Goal: Task Accomplishment & Management: Manage account settings

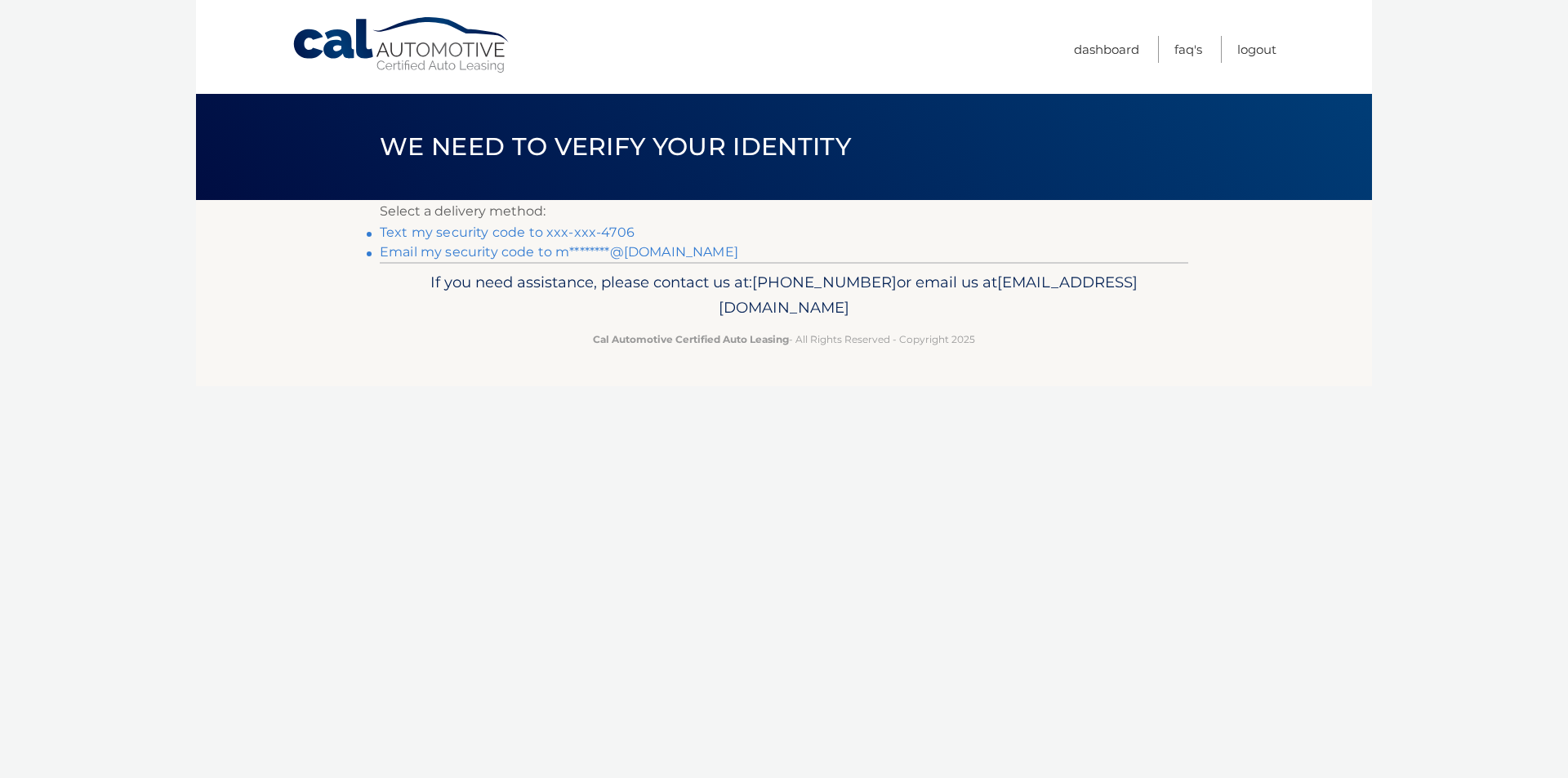
click at [514, 235] on link "Text my security code to xxx-xxx-4706" at bounding box center [507, 232] width 255 height 16
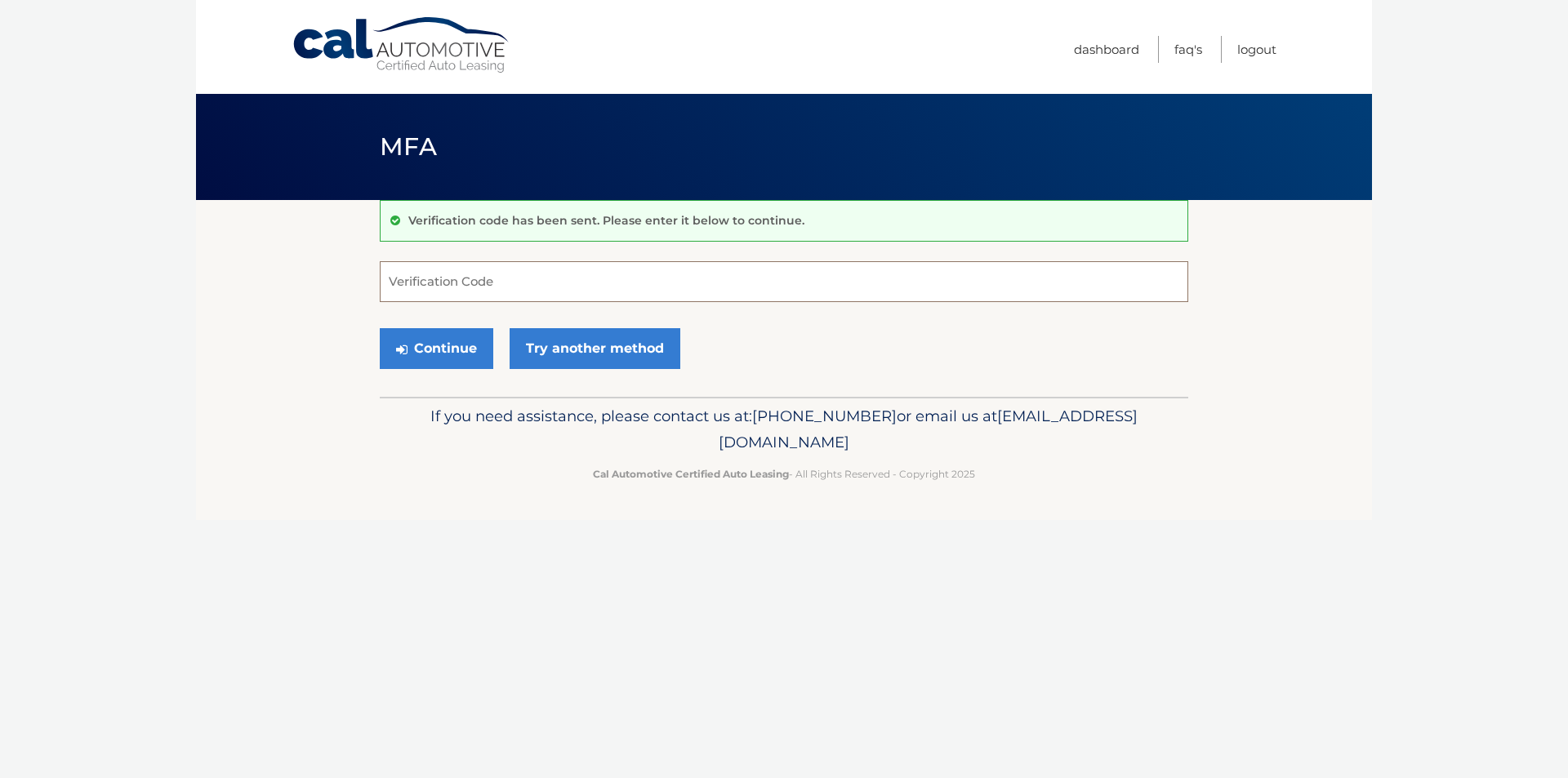
click at [498, 278] on input "Verification Code" at bounding box center [784, 281] width 808 height 41
type input "092640"
click at [438, 350] on button "Continue" at bounding box center [436, 348] width 113 height 41
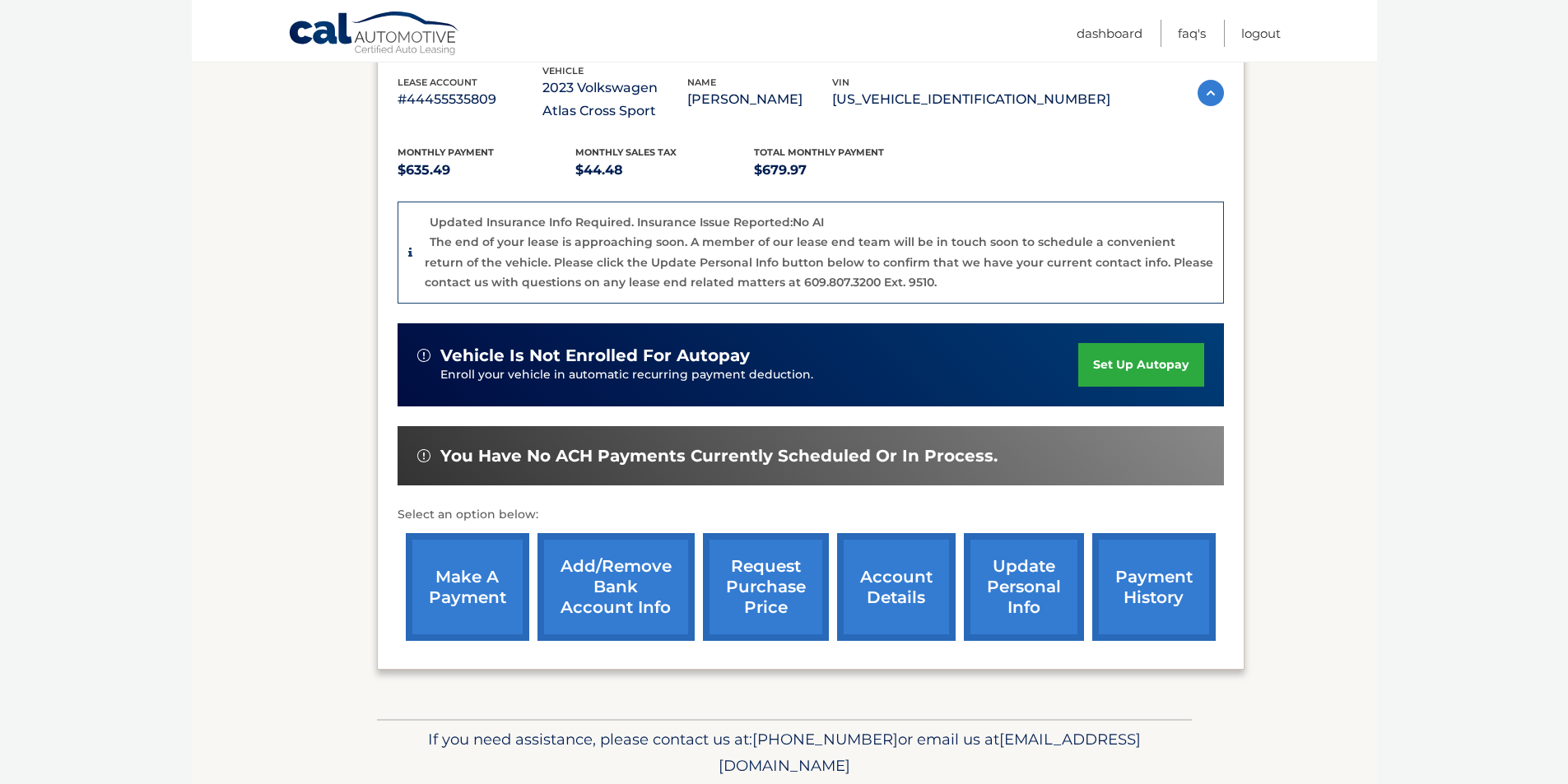
scroll to position [329, 0]
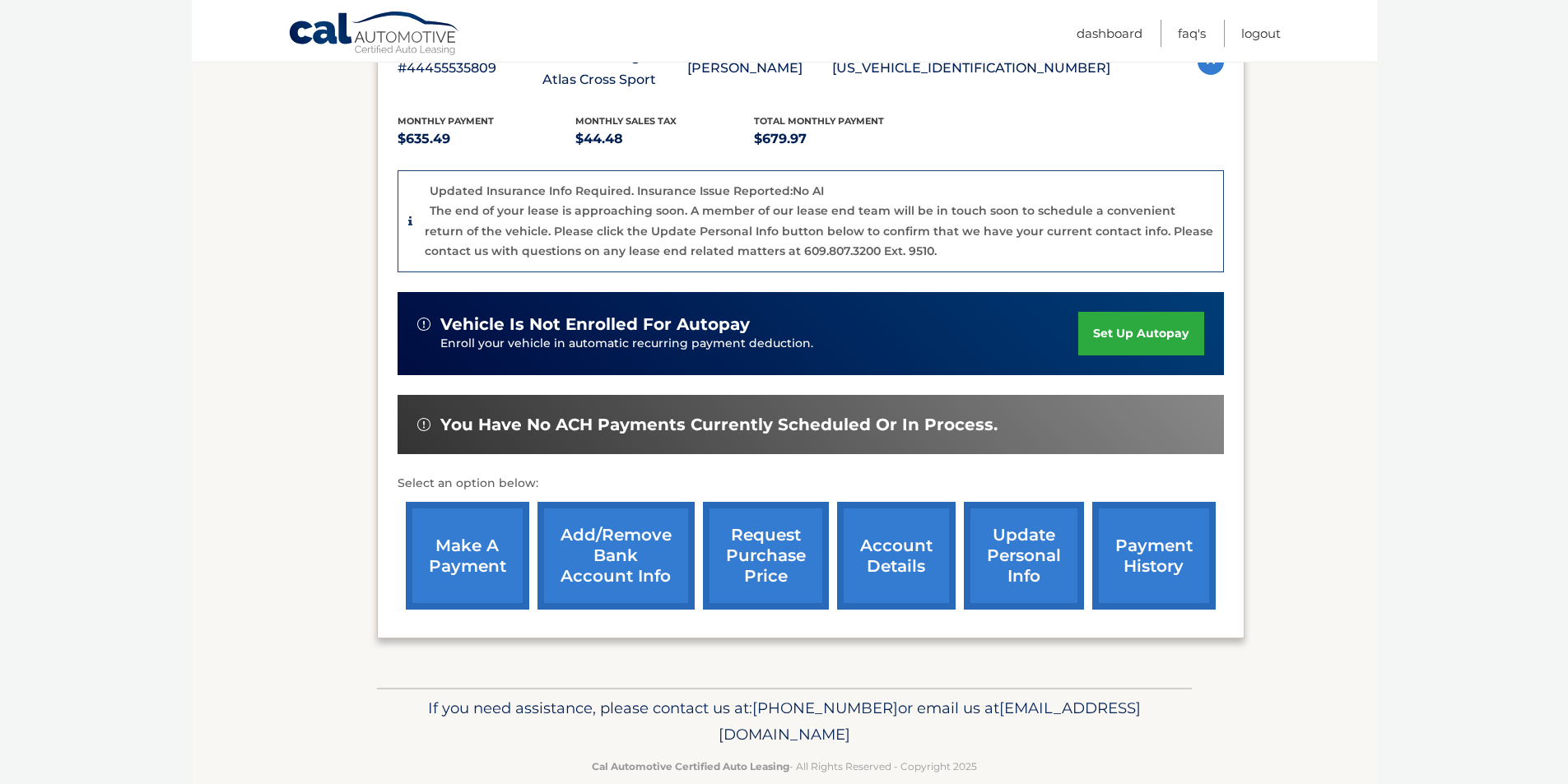
click at [444, 571] on link "make a payment" at bounding box center [467, 555] width 123 height 108
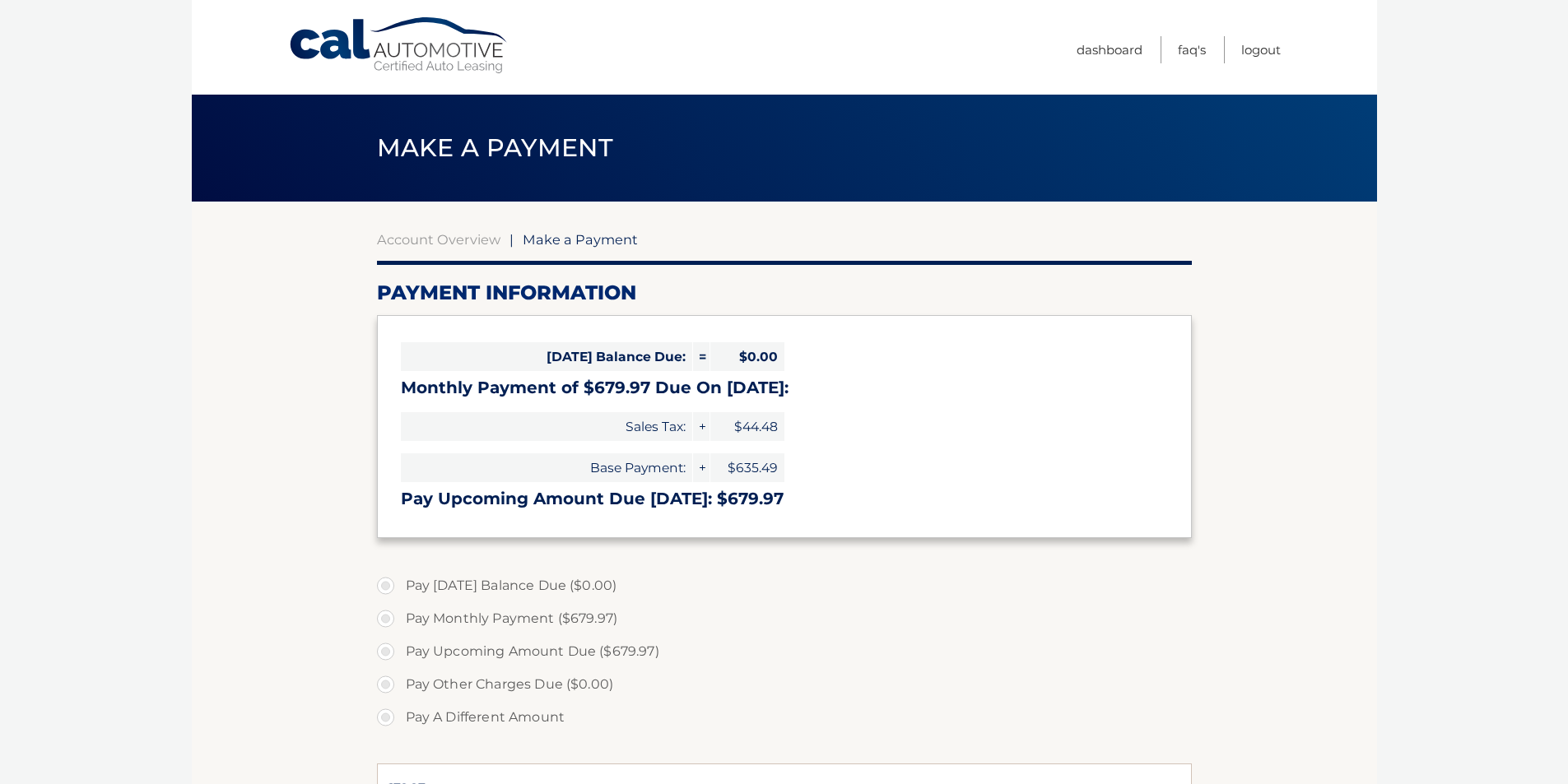
select select "ODU1ZTgwMmMtZGI0Mi00ZmRlLThlY2MtYmQ5MzY2ZTM0ZmYw"
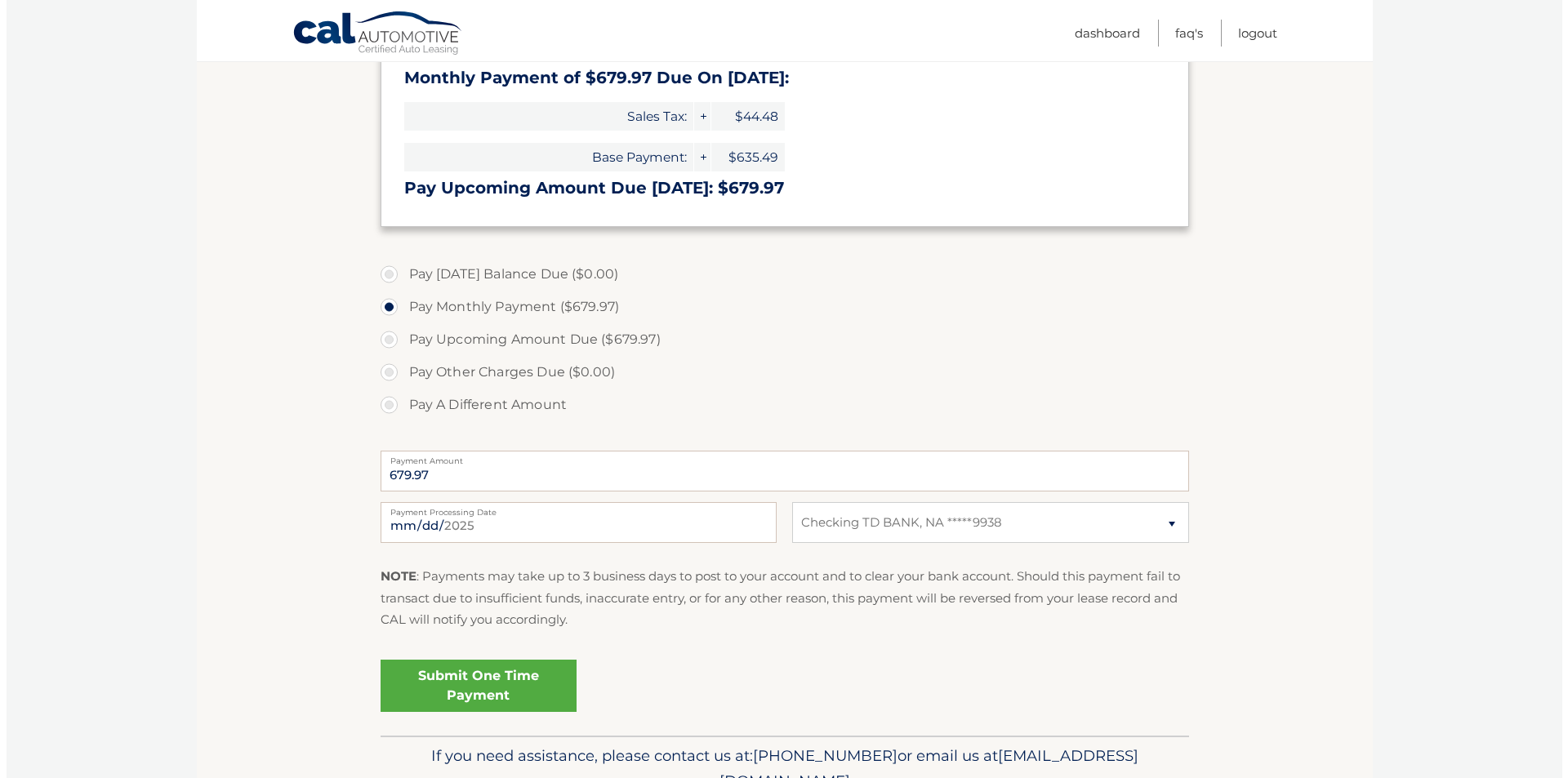
scroll to position [388, 0]
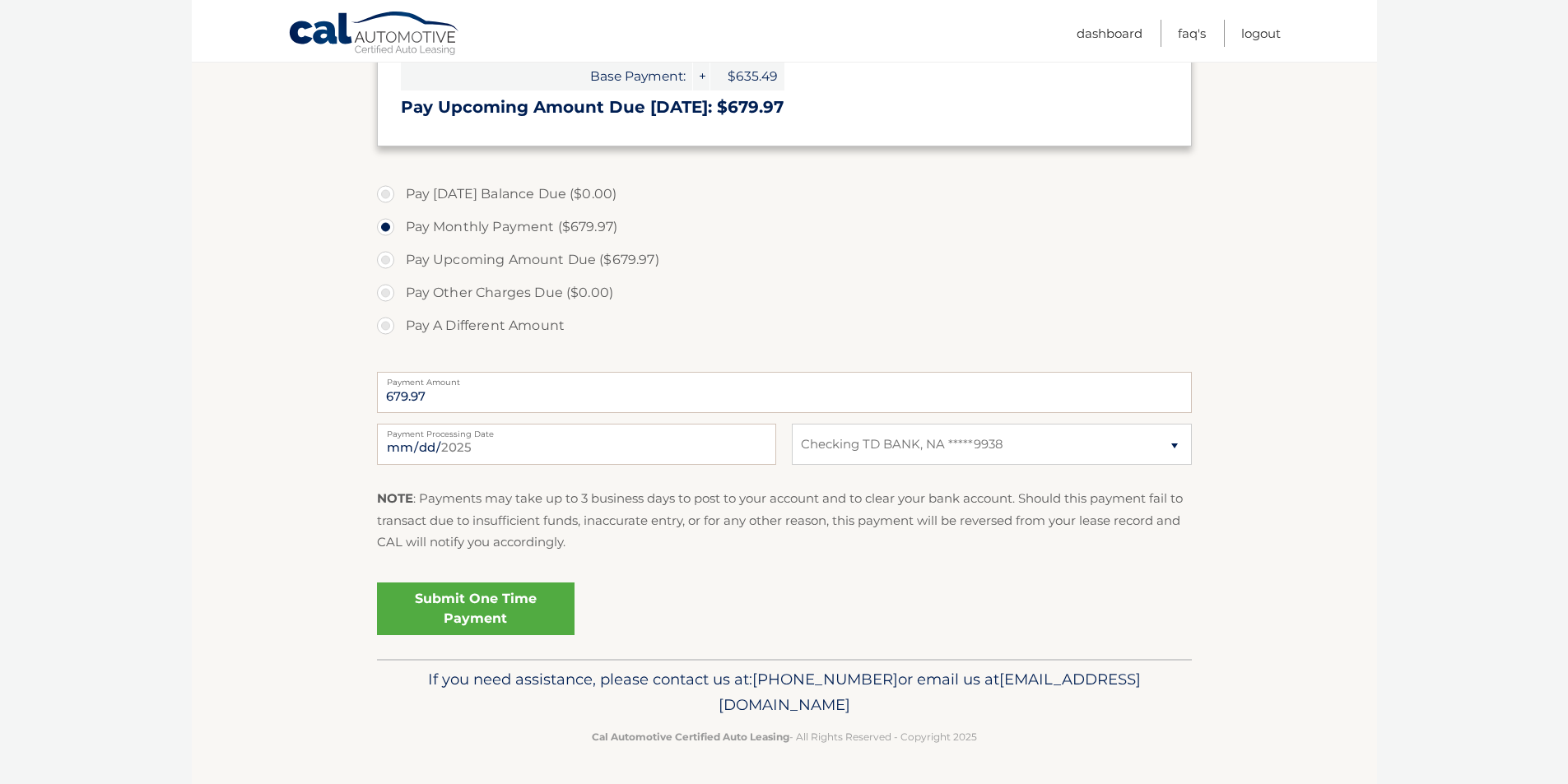
click at [457, 606] on link "Submit One Time Payment" at bounding box center [476, 609] width 198 height 53
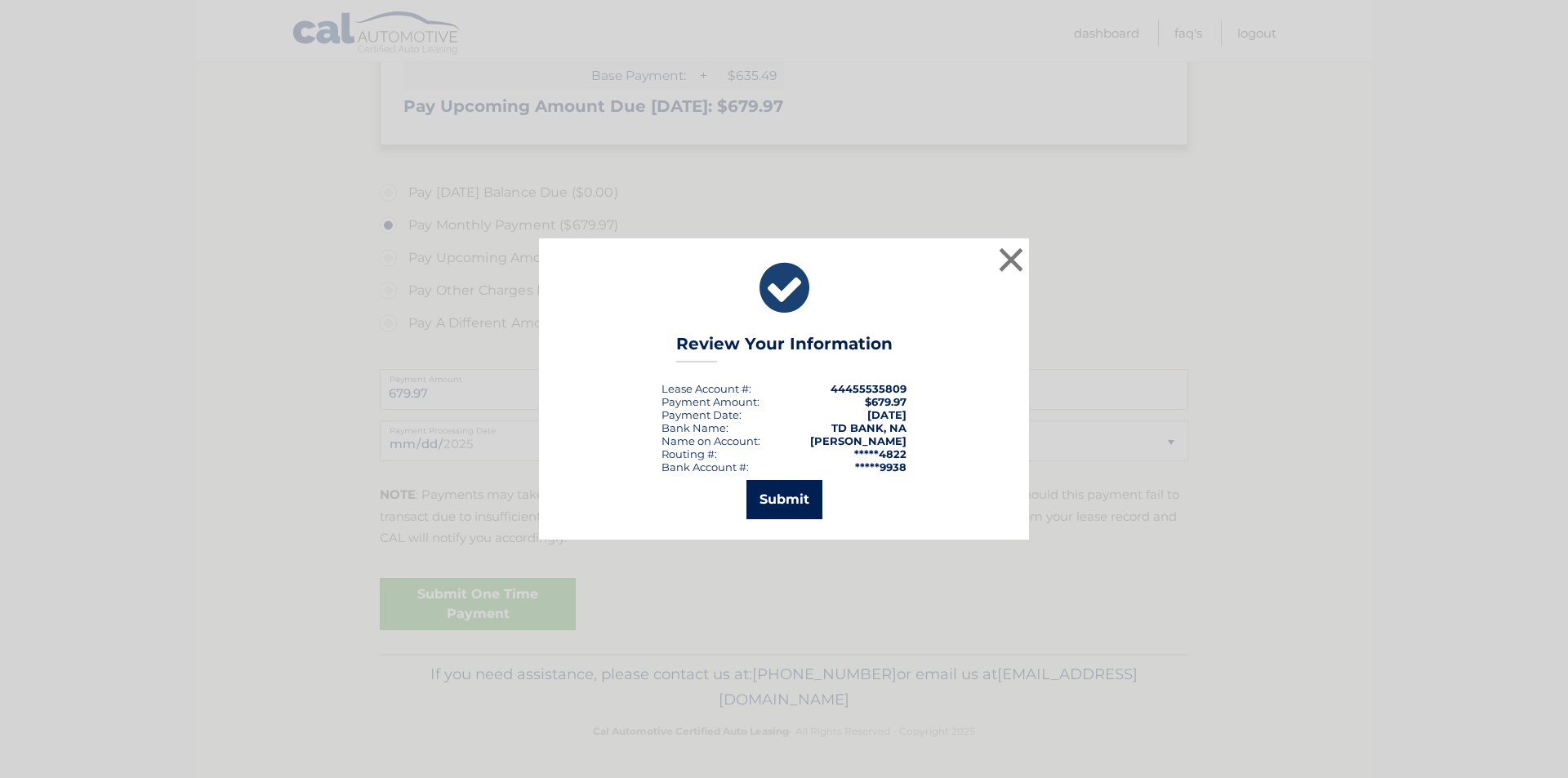
click at [766, 506] on button "Submit" at bounding box center [784, 499] width 76 height 39
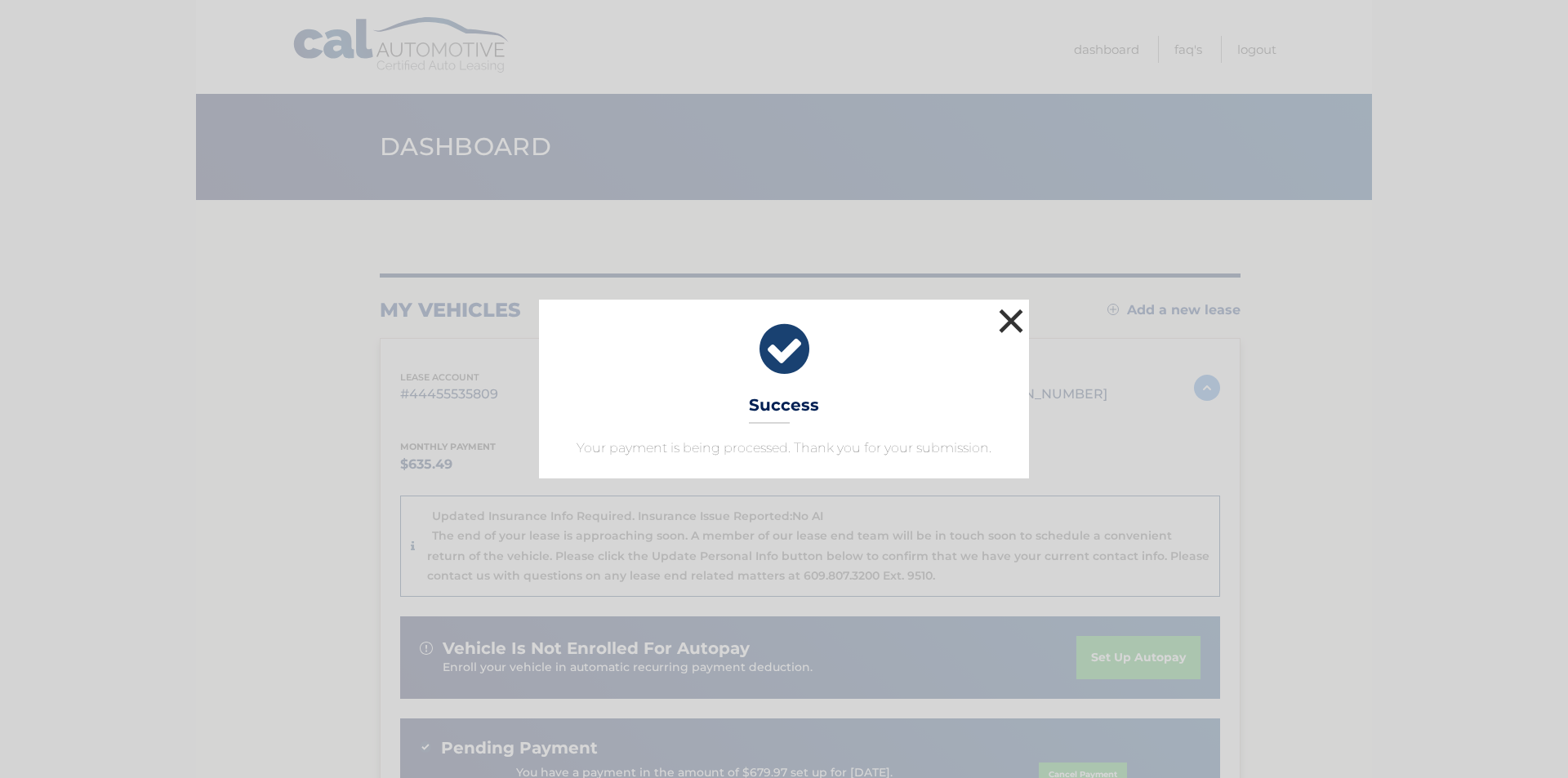
click at [1011, 317] on button "×" at bounding box center [1010, 320] width 32 height 32
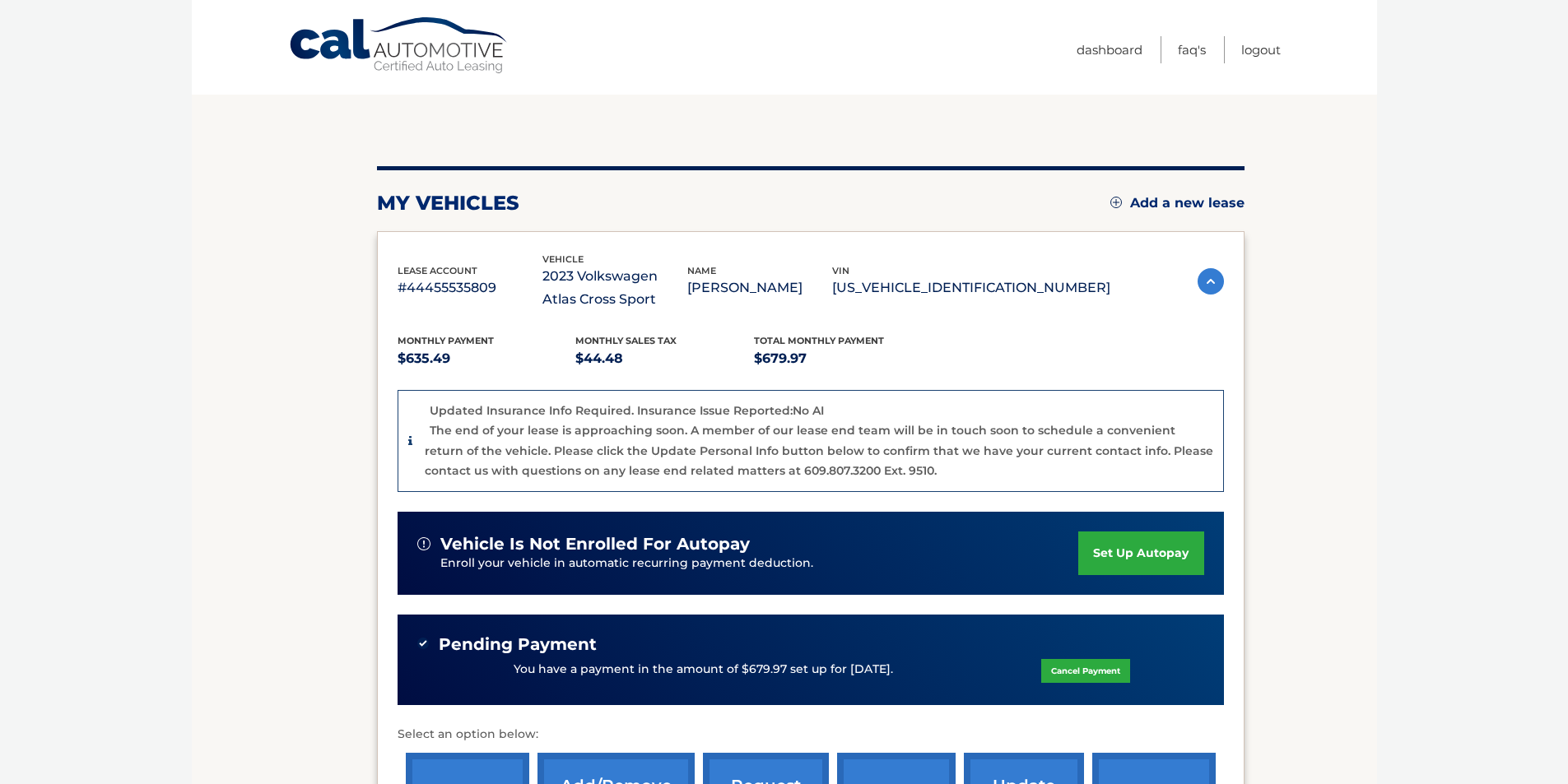
scroll to position [247, 0]
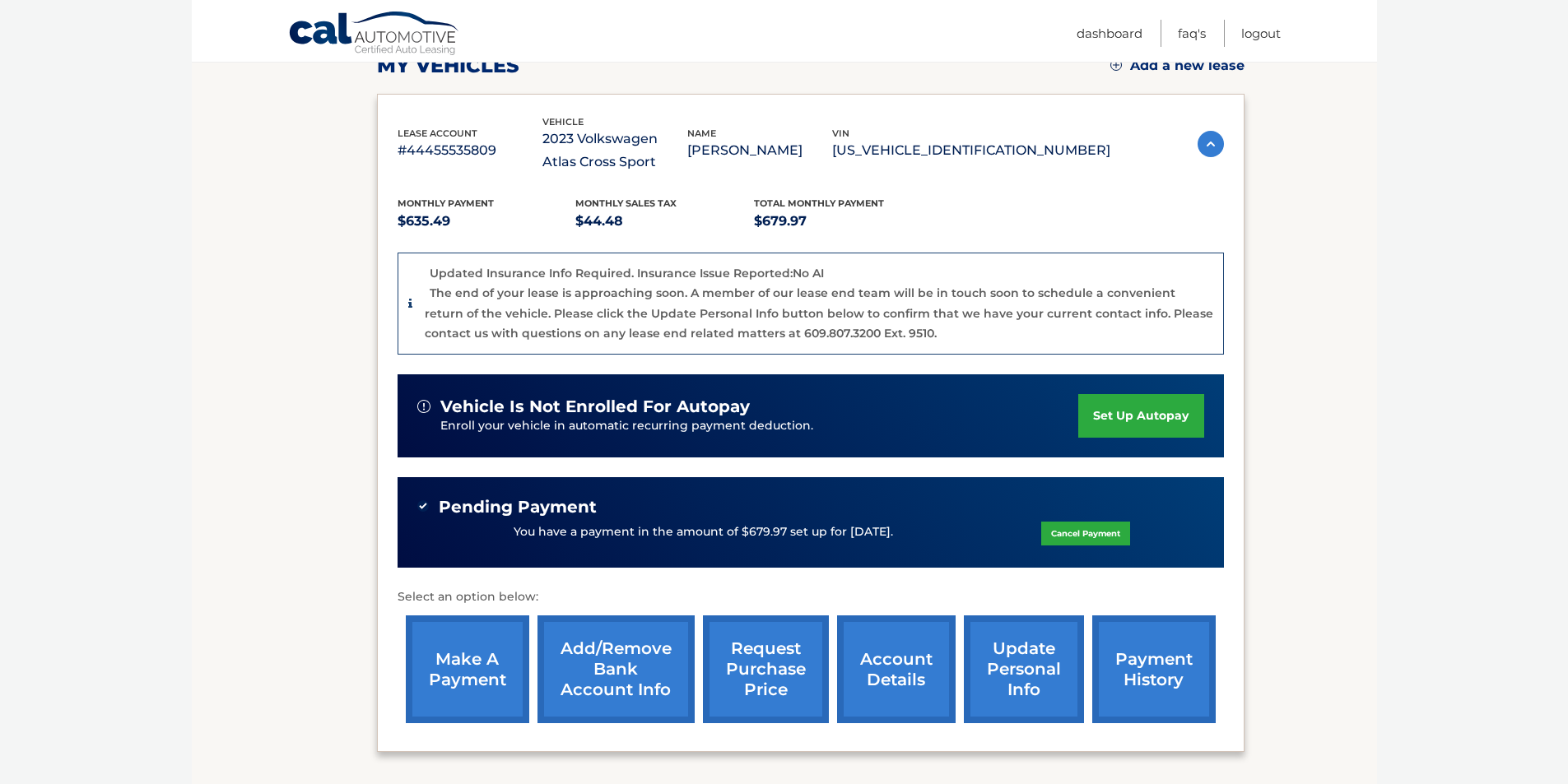
click at [1144, 675] on link "payment history" at bounding box center [1154, 669] width 123 height 108
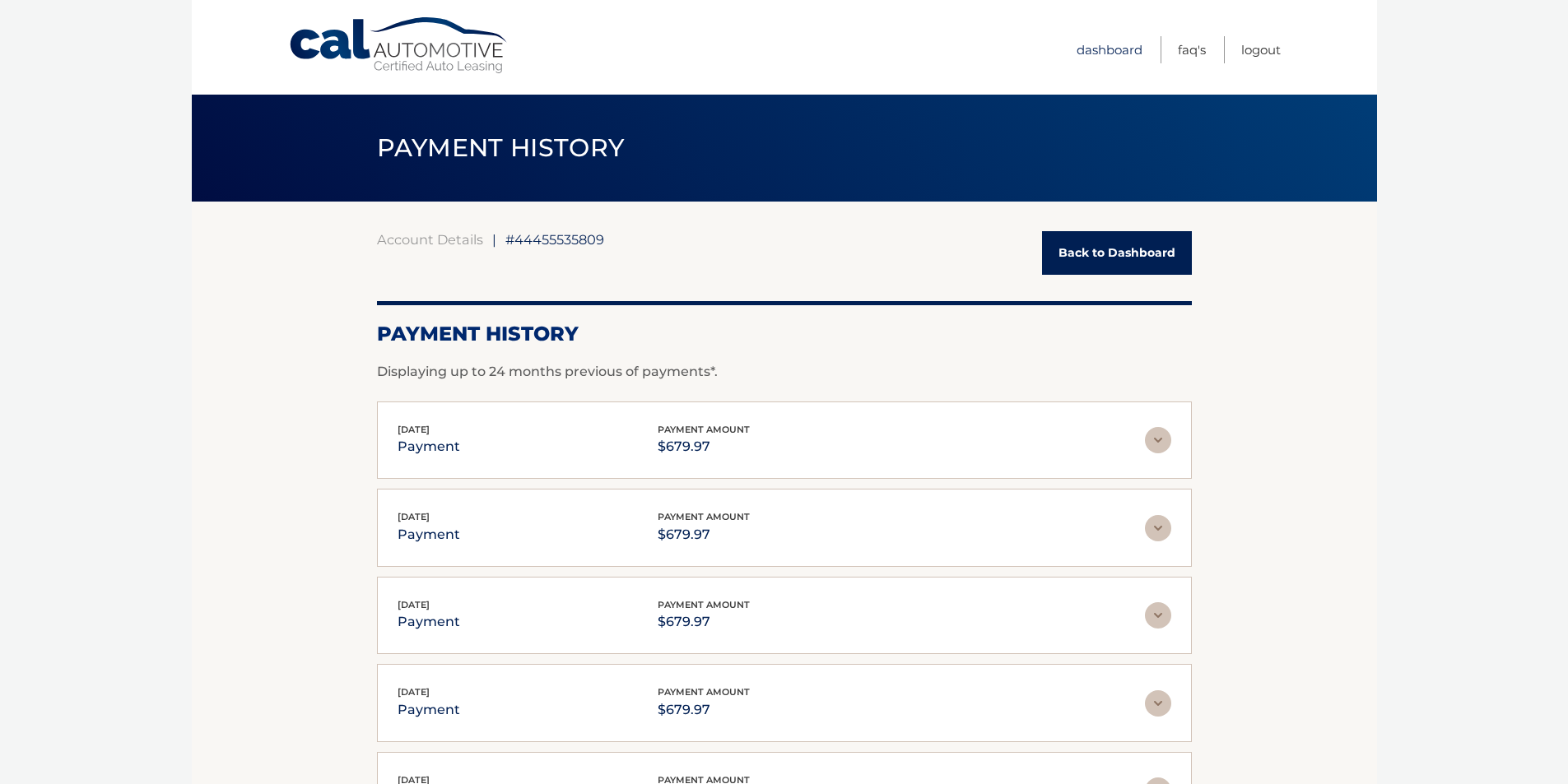
click at [1107, 55] on link "Dashboard" at bounding box center [1109, 49] width 66 height 27
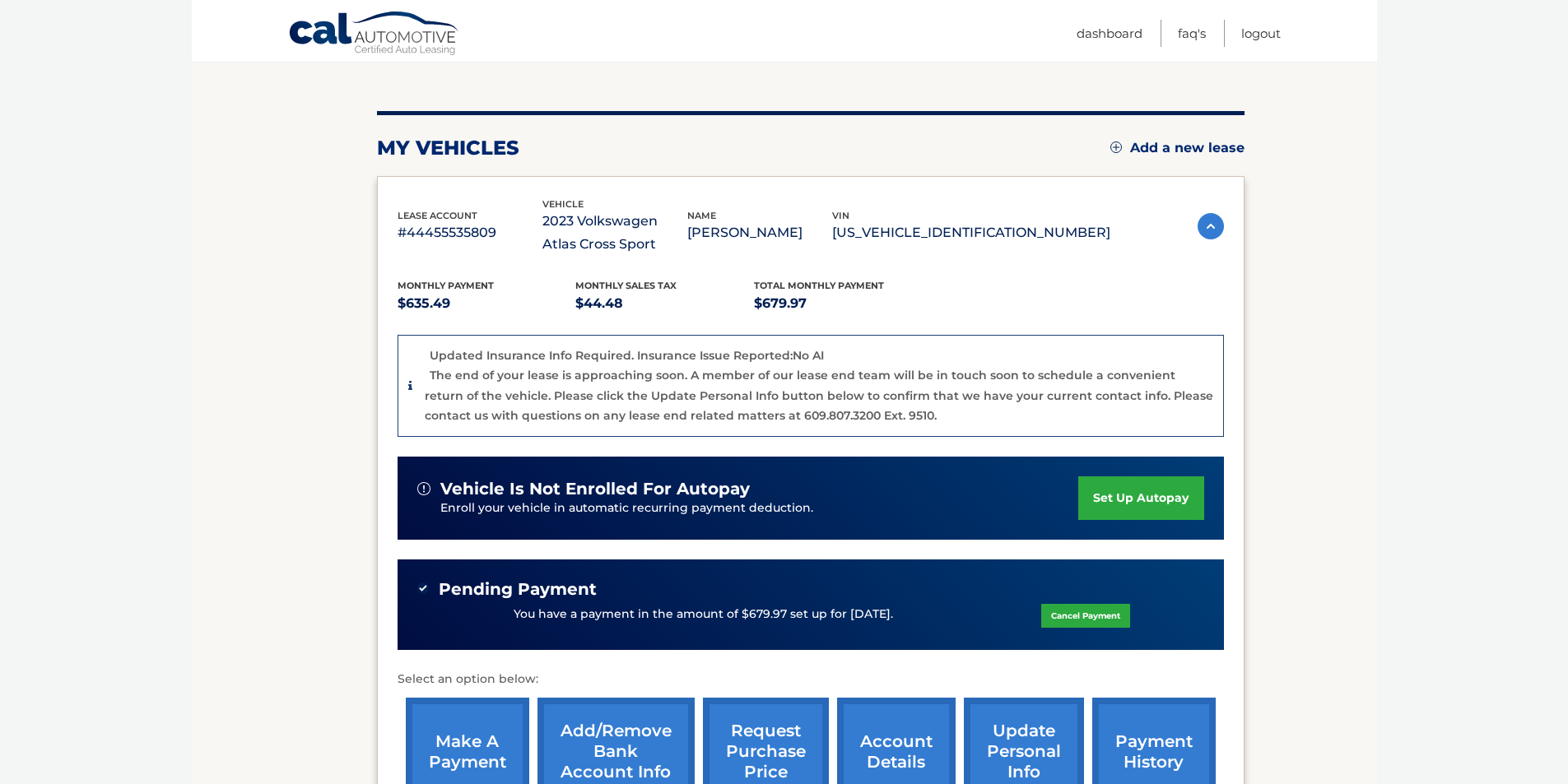
scroll to position [247, 0]
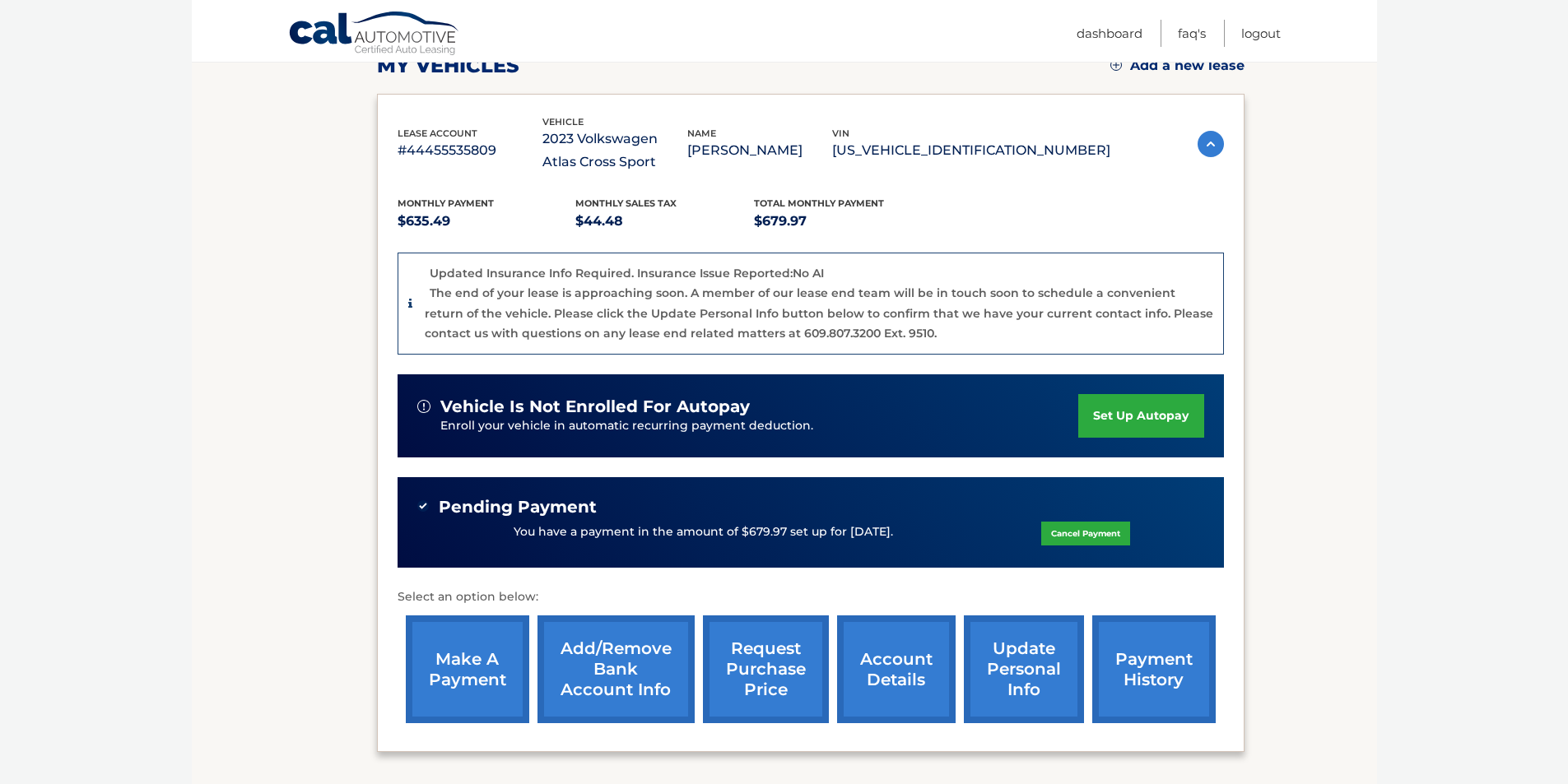
click at [1154, 679] on link "payment history" at bounding box center [1154, 669] width 123 height 108
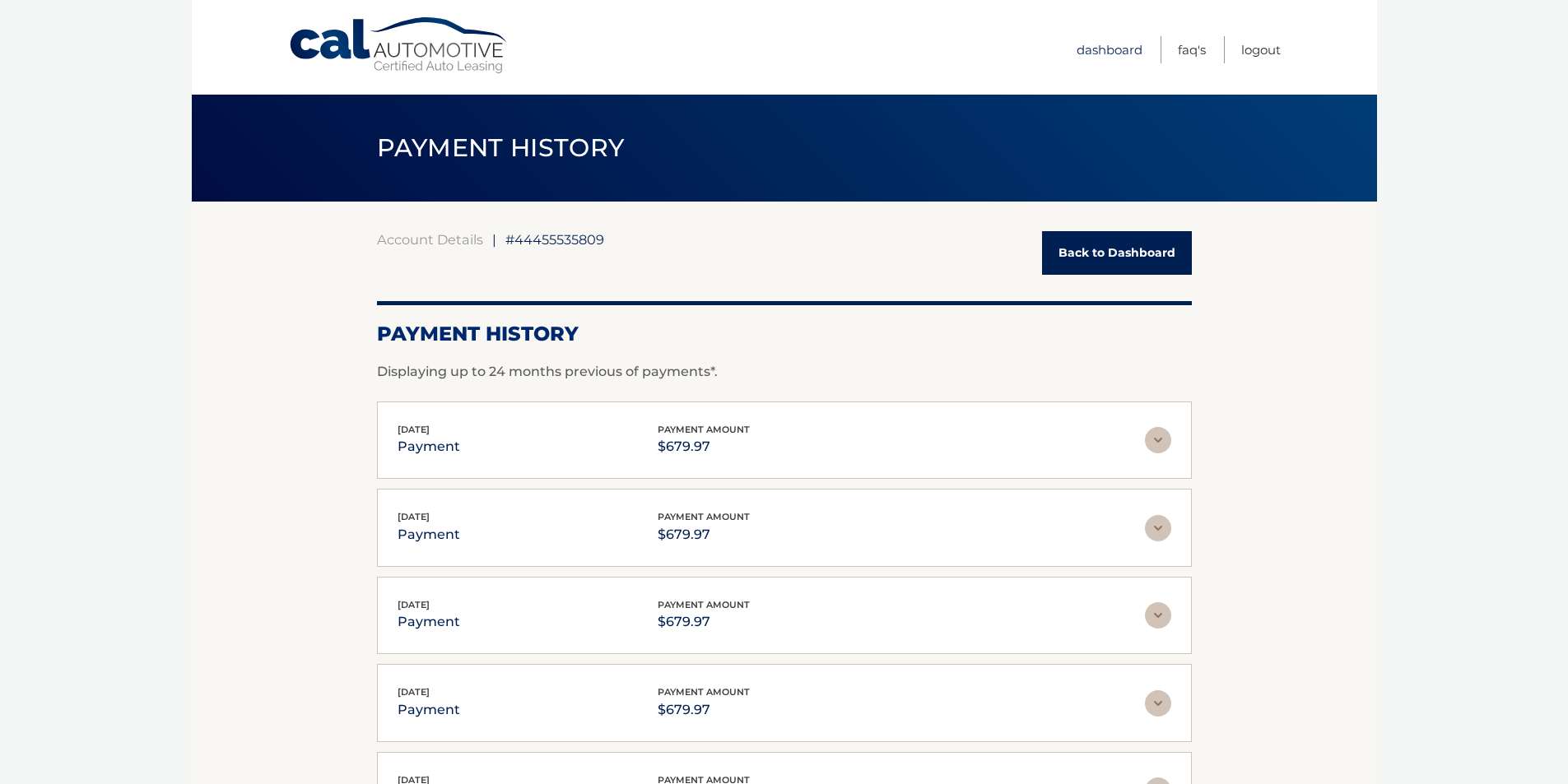
click at [1083, 51] on link "Dashboard" at bounding box center [1109, 49] width 66 height 27
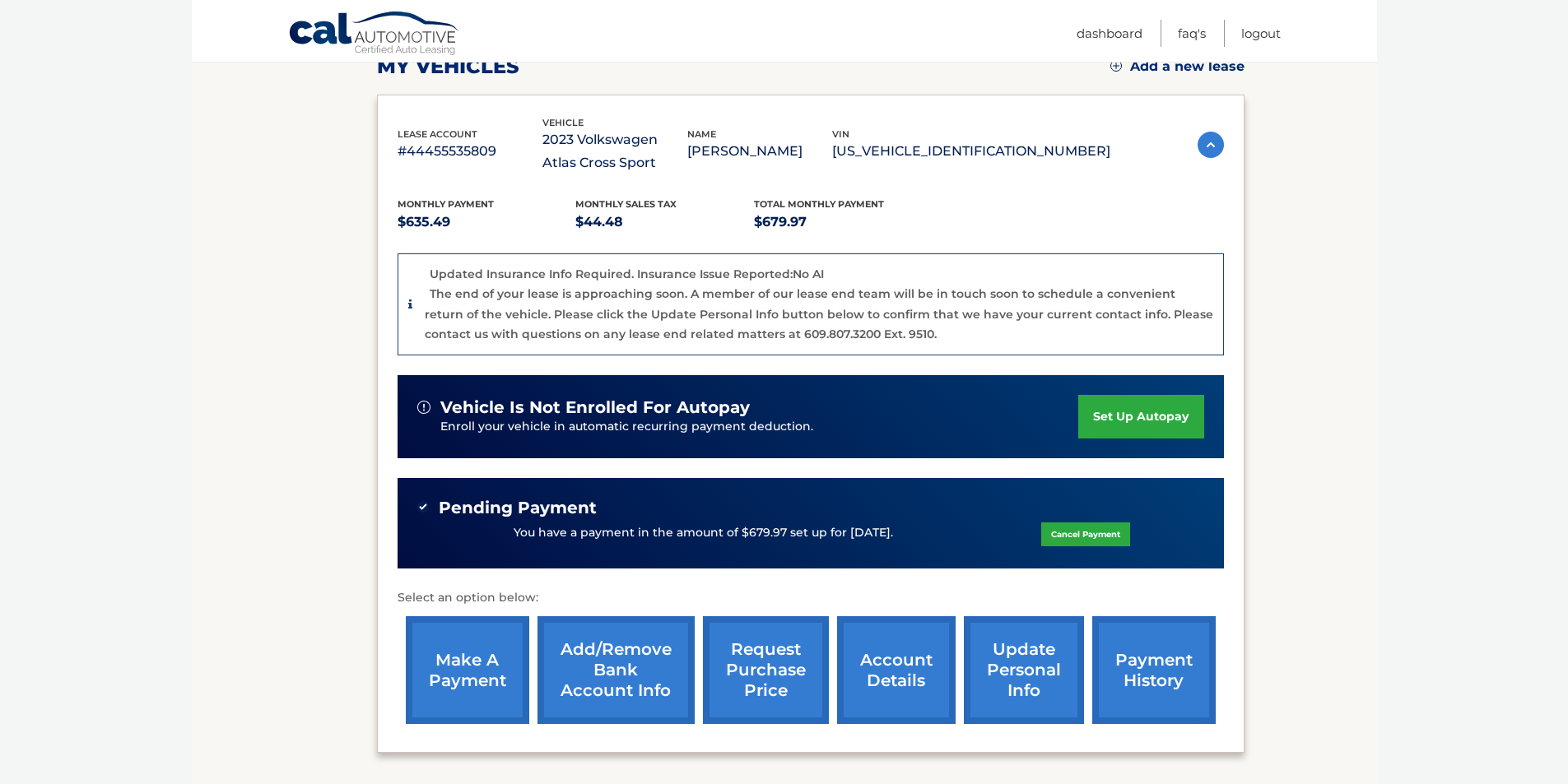
scroll to position [247, 0]
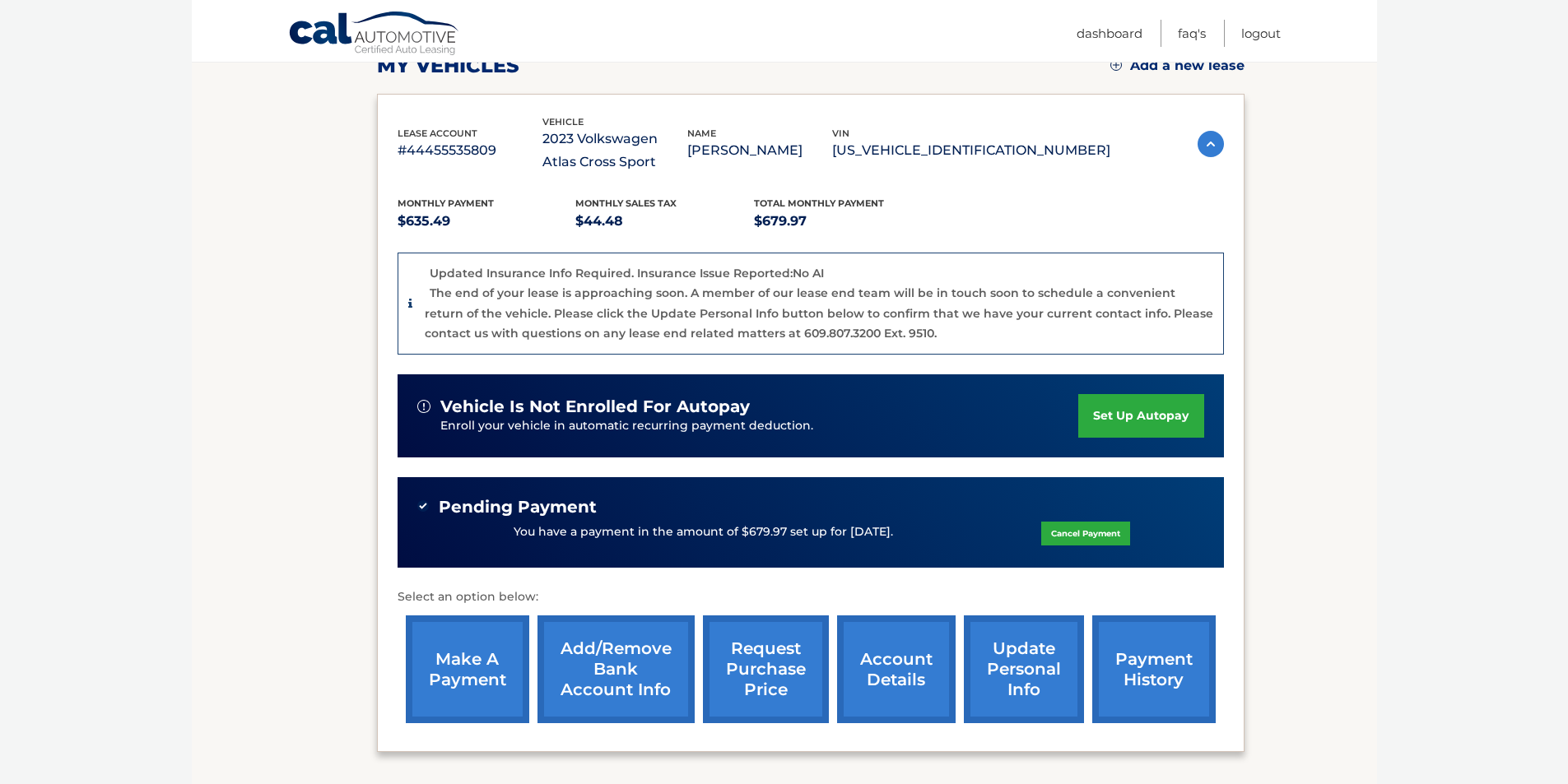
click at [453, 674] on link "make a payment" at bounding box center [467, 669] width 123 height 108
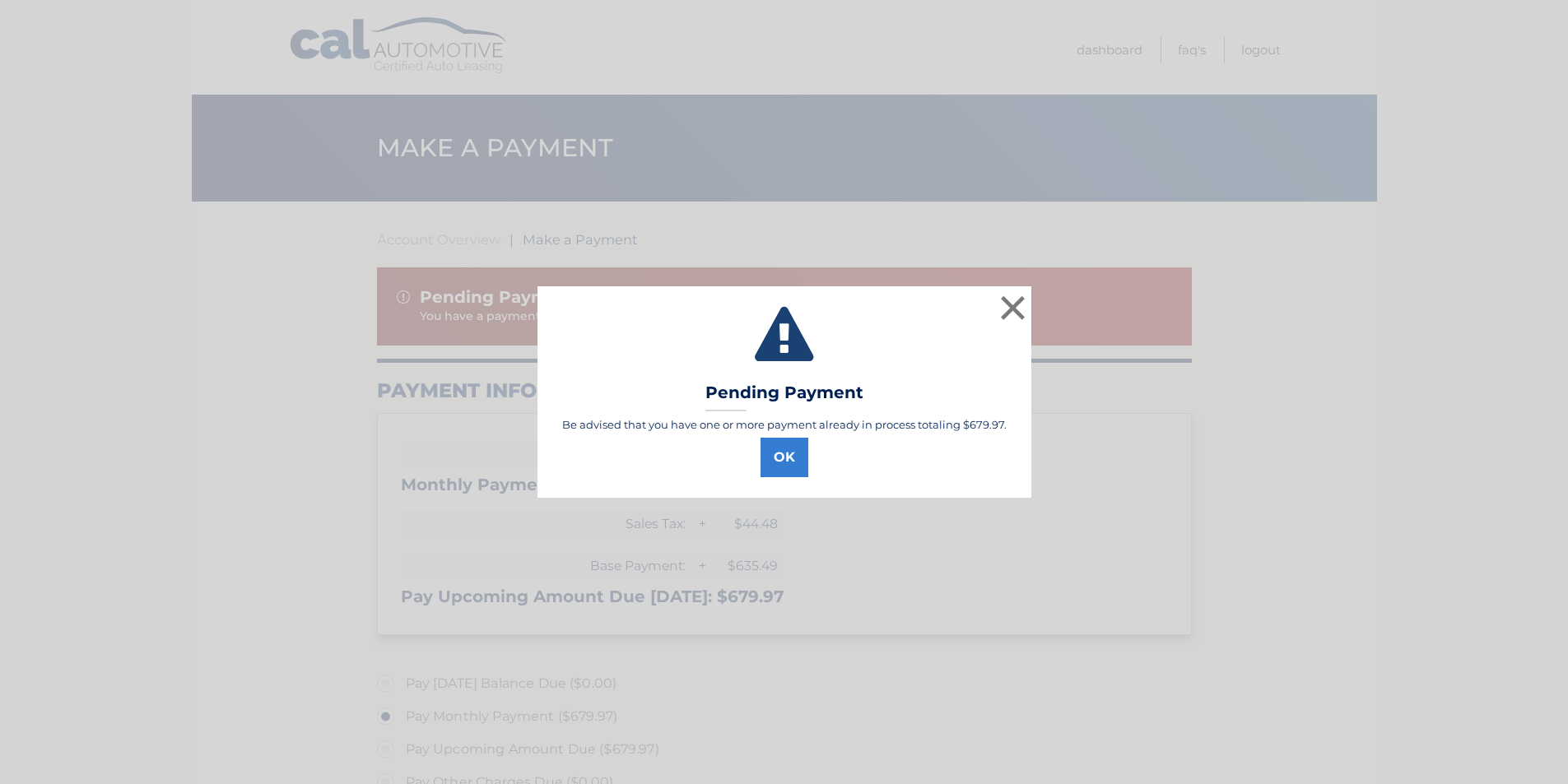
select select "ODU1ZTgwMmMtZGI0Mi00ZmRlLThlY2MtYmQ5MzY2ZTM0ZmYw"
click at [1023, 296] on button "×" at bounding box center [1018, 307] width 33 height 33
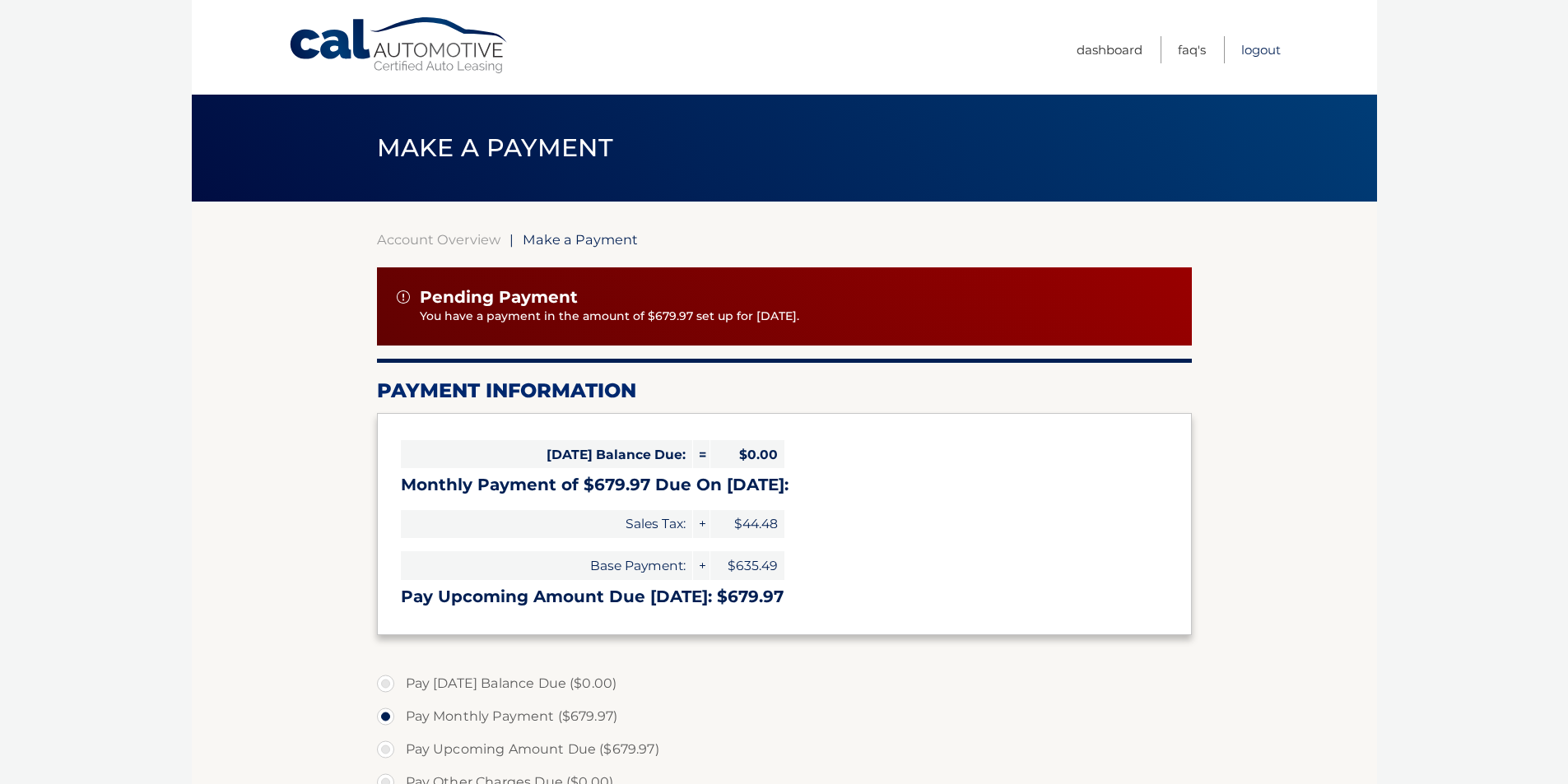
click at [1259, 45] on link "Logout" at bounding box center [1260, 49] width 40 height 27
